Goal: Information Seeking & Learning: Learn about a topic

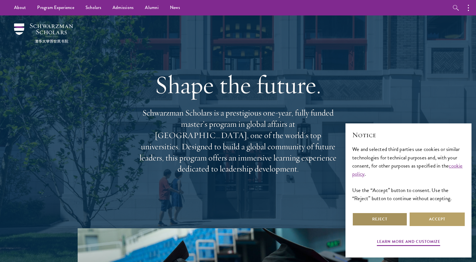
click at [380, 223] on button "Reject" at bounding box center [380, 220] width 55 height 14
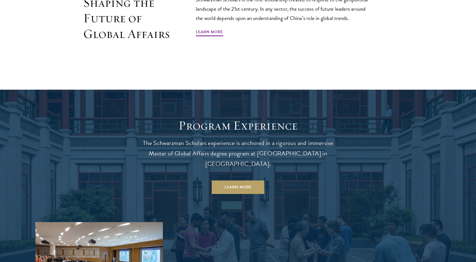
scroll to position [535, 0]
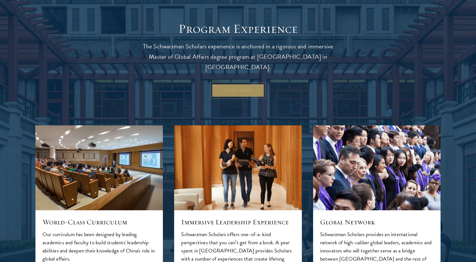
click at [251, 84] on link "Learn More" at bounding box center [238, 91] width 53 height 14
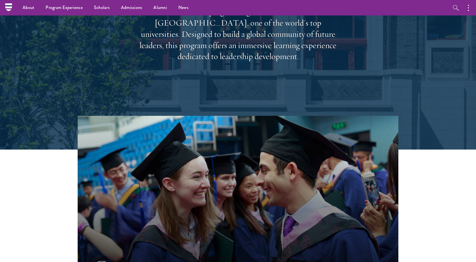
scroll to position [0, 0]
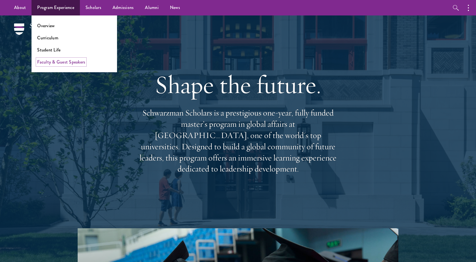
drag, startPoint x: 84, startPoint y: 61, endPoint x: 71, endPoint y: 62, distance: 13.8
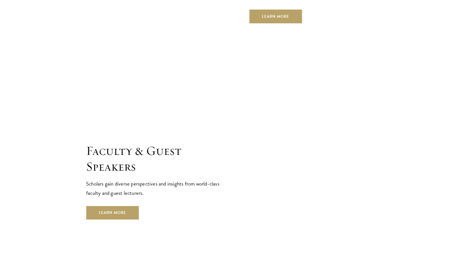
scroll to position [1971, 0]
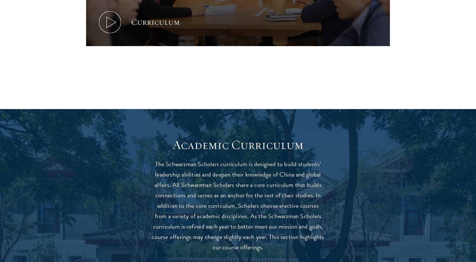
scroll to position [366, 0]
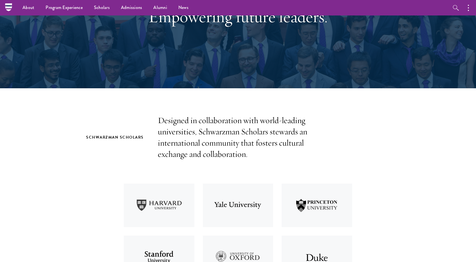
scroll to position [84, 0]
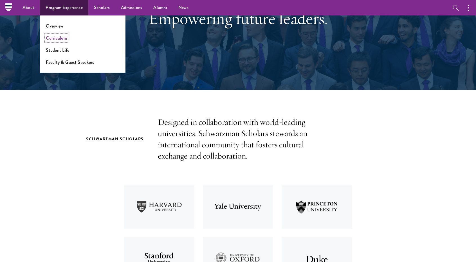
click at [63, 37] on link "Curriculum" at bounding box center [56, 38] width 21 height 6
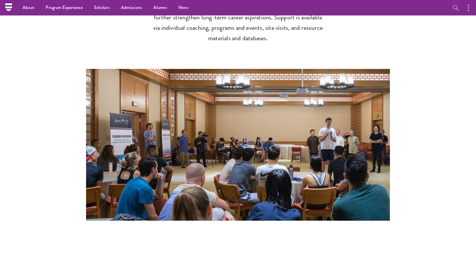
scroll to position [873, 0]
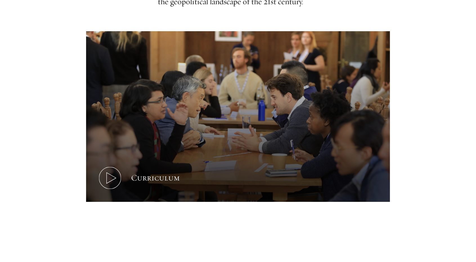
scroll to position [366, 0]
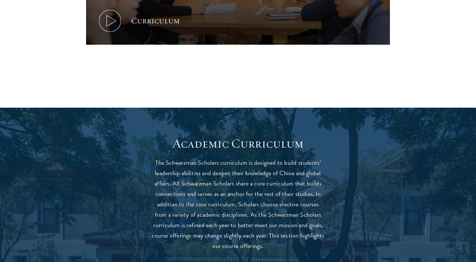
click at [114, 32] on icon at bounding box center [109, 20] width 25 height 25
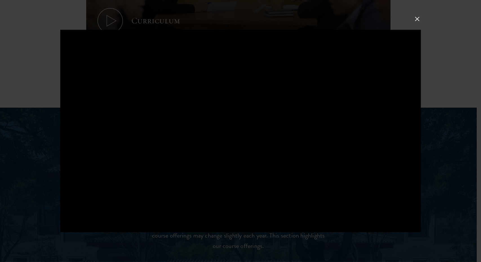
click at [449, 208] on div at bounding box center [240, 131] width 481 height 262
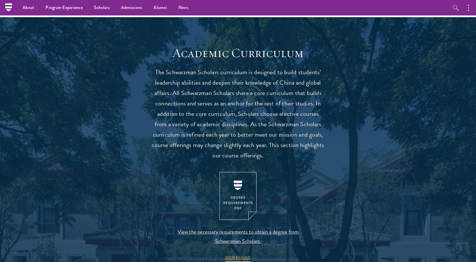
scroll to position [450, 0]
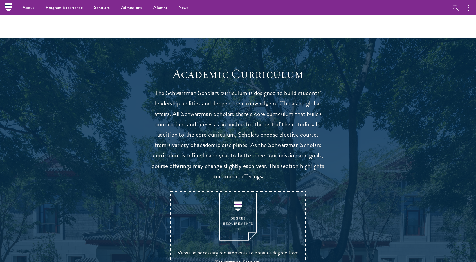
click at [229, 240] on link "View the necessary requirements to obtain a degree from Schwarzman Scholars. DO…" at bounding box center [238, 238] width 132 height 91
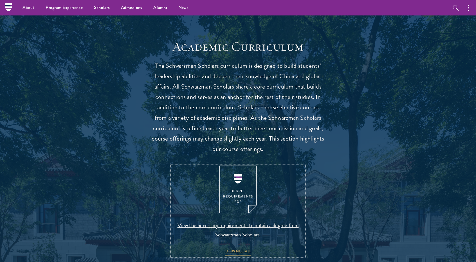
scroll to position [591, 0]
